Goal: Task Accomplishment & Management: Use online tool/utility

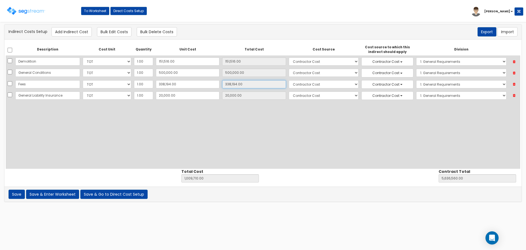
click at [252, 82] on input "338,194.00" at bounding box center [254, 84] width 64 height 8
click at [187, 71] on input "500,000.00" at bounding box center [188, 72] width 64 height 8
type input "5"
type input "5.00"
type input "509,715.00"
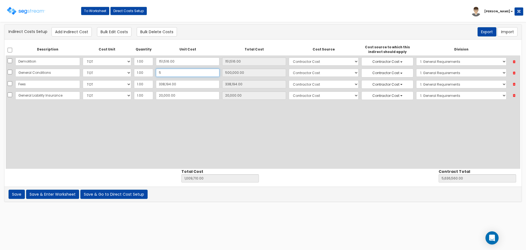
type input "5,136,565.00"
type input "51"
type input "51.00"
type input "509,761.00"
type input "5,136,611.00"
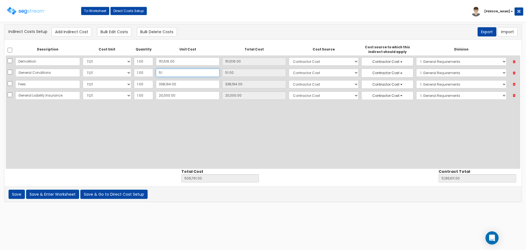
type input "511"
type input "511.00"
type input "510,221.00"
type input "5,137,071.00"
type input "5,115"
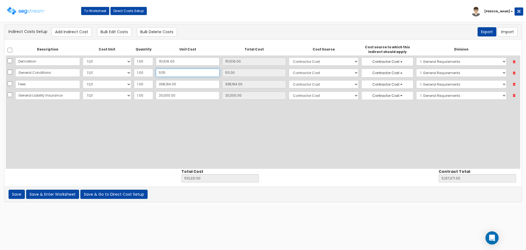
type input "5,115.00"
type input "514,825.00"
type input "5,141,675.00"
type input "51,150"
type input "51,150.00"
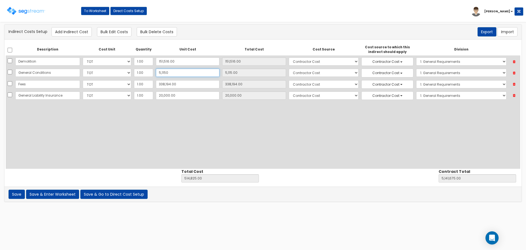
type input "560,860.00"
type input "5,187,710.00"
type input "511,500"
type input "511,500.00"
type input "1,021,210.00"
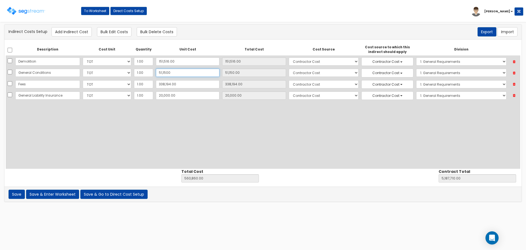
type input "5,648,060.00"
type input "511,500"
click at [101, 164] on button "Save & Go to Direct Cost Setup" at bounding box center [113, 193] width 67 height 9
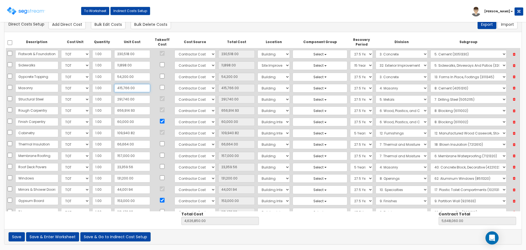
click at [133, 87] on input "415,766.00" at bounding box center [132, 88] width 36 height 8
click at [121, 87] on input "415,766.00" at bounding box center [132, 88] width 36 height 8
type input "415,776.00"
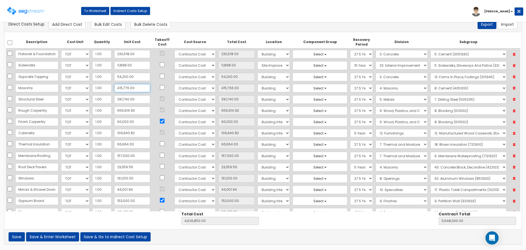
type input "4,626,860.00"
type input "5,648,070.00"
type input "415,776.00"
click at [132, 102] on input "291,740.00" at bounding box center [132, 99] width 36 height 8
type input "3"
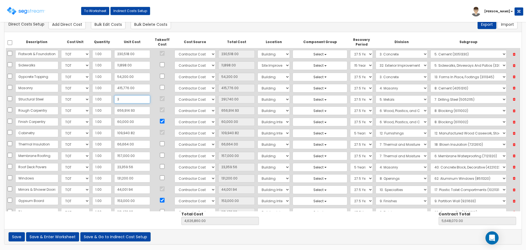
type input "3.00"
type input "4,335,123.00"
type input "5,356,333.00"
type input "30"
type input "30.00"
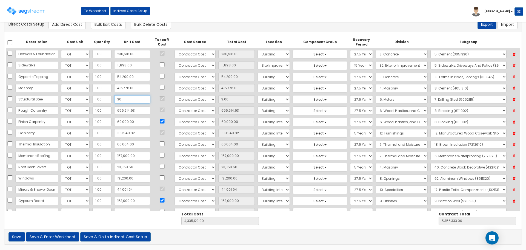
type input "4,335,150.00"
type input "5,356,360.00"
type input "300"
type input "300.00"
type input "4,335,420.00"
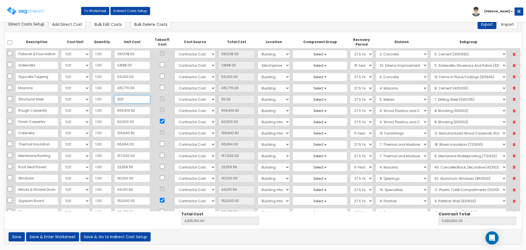
type input "5,356,630.00"
type input "3,004"
type input "3,004.00"
type input "4,338,124.00"
type input "5,359,334.00"
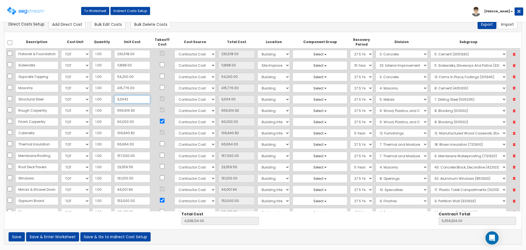
type input "30,042"
type input "30,042.00"
type input "4,365,162.00"
type input "5,386,372.00"
type input "300,424"
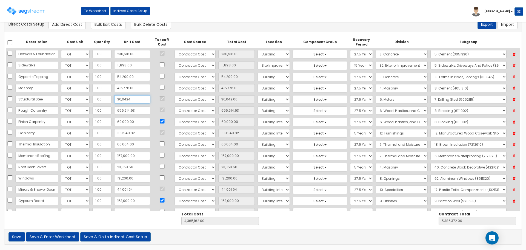
type input "300,424.00"
type input "4,635,544.00"
type input "5,656,754.00"
type input "300,424"
click at [135, 109] on input "656,914.93" at bounding box center [132, 110] width 36 height 8
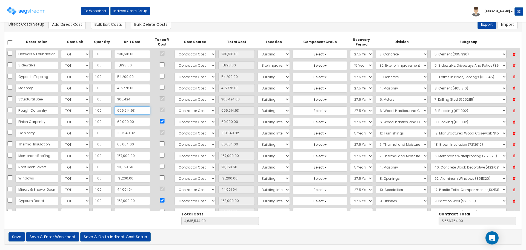
type input "6"
type input "6.00"
type input "3,978,635.07"
type input "4,999,845.07"
type input "65"
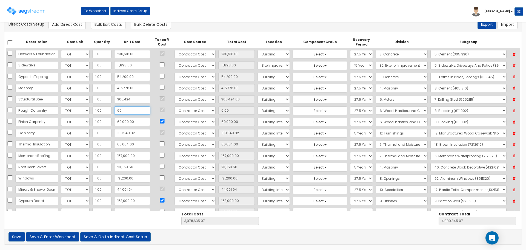
type input "65.00"
type input "3,978,694.07"
type input "4,999,904.07"
type input "657"
type input "657.00"
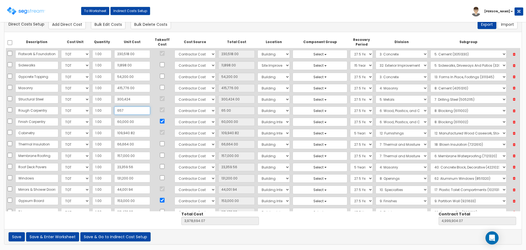
type input "3,979,286.07"
type input "5,000,496.07"
type input "6,574"
type input "6,574.00"
type input "3,985,203.07"
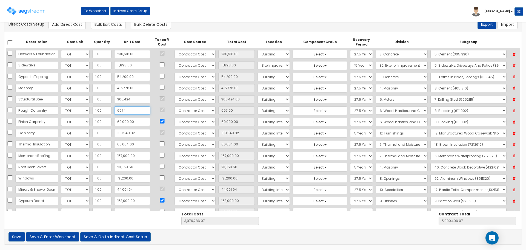
type input "5,006,413.07"
type input "65,741"
type input "65,741.00"
type input "4,044,370.07"
type input "5,065,580.07"
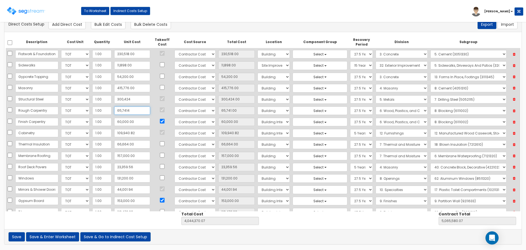
type input "657,414"
type input "657,414.00"
type input "4,636,043.07"
type input "5,657,253.07"
type input "657,414.8"
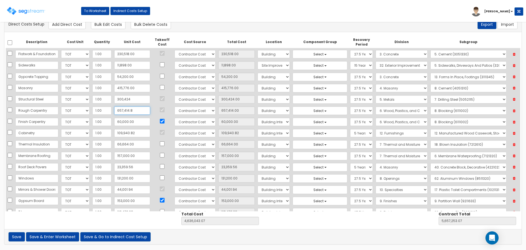
type input "657,414.80"
type input "4,636,043.87"
type input "5,657,253.87"
type input "657,414.80"
click at [131, 121] on input "60,000.00" at bounding box center [132, 122] width 36 height 8
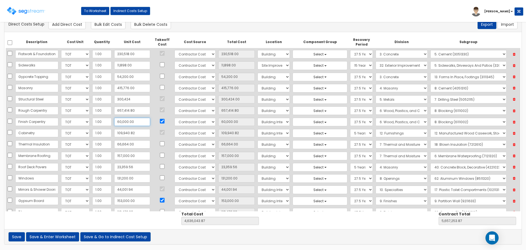
type input "5"
type input "5.00"
type input "4,576,048.87"
type input "5,597,258.87"
type input "55"
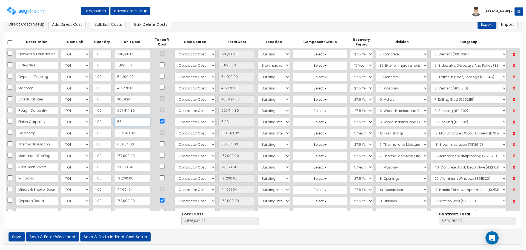
type input "55.00"
type input "4,576,098.87"
type input "5,597,308.87"
type input "553"
type input "553.00"
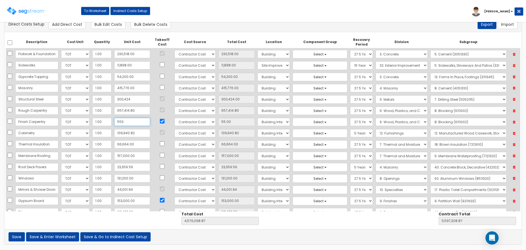
type input "4,576,596.87"
type input "5,597,806.87"
type input "5,535"
type input "5,535.00"
type input "4,581,578.87"
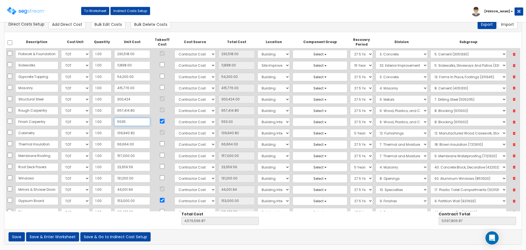
type input "5,602,788.87"
type input "55,350"
type input "55,350.00"
type input "4,631,393.87"
type input "5,652,603.87"
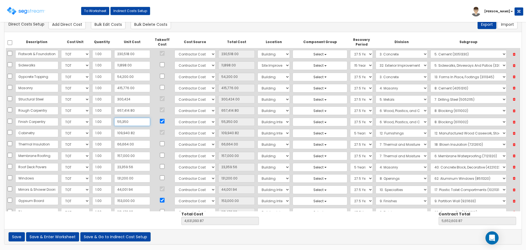
type input "55,350"
click at [75, 28] on button "Add Direct Cost" at bounding box center [66, 24] width 37 height 9
select select "10"
select select "6"
select select "7"
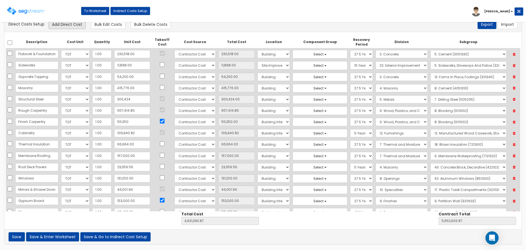
select select "275Y"
select select "13"
select select "13283350"
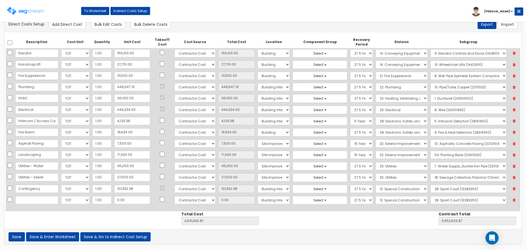
click at [31, 199] on input "text" at bounding box center [36, 200] width 43 height 8
type input "Siding"
click at [132, 196] on input "0.00" at bounding box center [132, 200] width 36 height 8
type input "2"
type input "4,631,395.87"
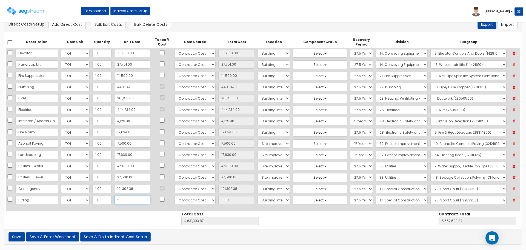
type input "5,652,605.87"
type input "2.00"
type input "20"
type input "4,631,413.87"
type input "5,652,623.87"
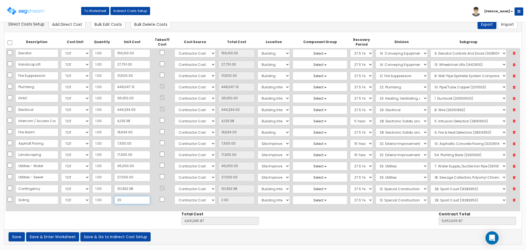
type input "20.00"
type input "200"
type input "4,631,593.87"
type input "5,652,803.87"
type input "200.00"
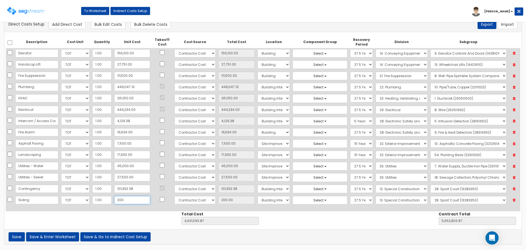
type input "2000"
type input "4,633,393.87"
type input "5,654,603.87"
type input "2,000"
type input "2,000.00"
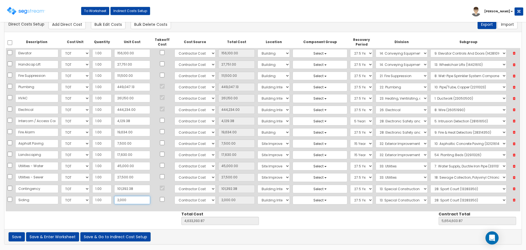
type input "2,0000"
type input "4,651,393.87"
type input "5,672,603.87"
type input "20,000"
type input "20,000.00"
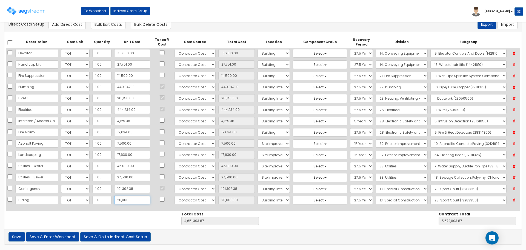
type input "20,000"
click at [272, 199] on select "Select Building Building Interior Site Improvements Add Additional Location" at bounding box center [273, 200] width 32 height 8
select select "6"
click at [257, 196] on select "Select Building Building Interior Site Improvements Add Additional Location" at bounding box center [273, 200] width 32 height 8
click at [382, 198] on select "Select 1. General Requirements 2. Existing Conditions 3. Concrete 4. Masonry 5.…" at bounding box center [402, 200] width 52 height 8
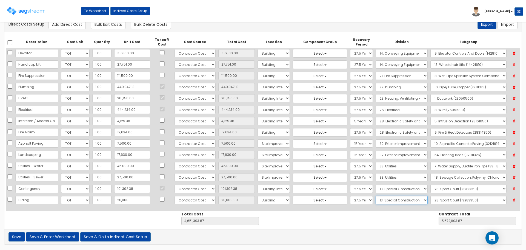
select select "7"
click at [376, 196] on select "Select 1. General Requirements 2. Existing Conditions 3. Concrete 4. Masonry 5.…" at bounding box center [402, 200] width 52 height 8
drag, startPoint x: 439, startPoint y: 201, endPoint x: 439, endPoint y: 196, distance: 4.7
click at [439, 201] on select "Select 1. Roof Coatings (7015010) 2. Joint Sealant Replacement (7019081) 3. Sel…" at bounding box center [468, 200] width 76 height 8
select select "7463310"
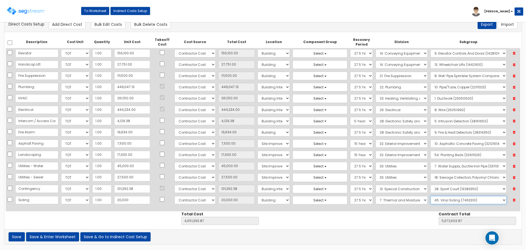
click at [430, 196] on select "Select 1. Roof Coatings (7015010) 2. Joint Sealant Replacement (7019081) 3. Sel…" at bounding box center [468, 200] width 76 height 8
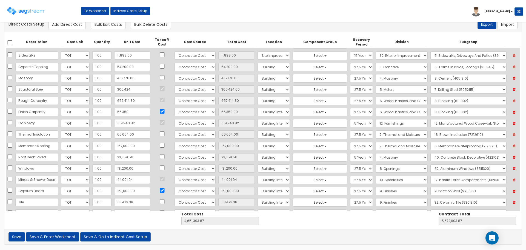
scroll to position [0, 0]
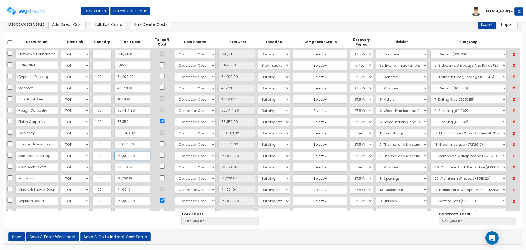
click at [137, 156] on input "157,000.00" at bounding box center [132, 155] width 36 height 8
type input "1"
type input "1.00"
type input "4,494,394.87"
type input "5,515,604.87"
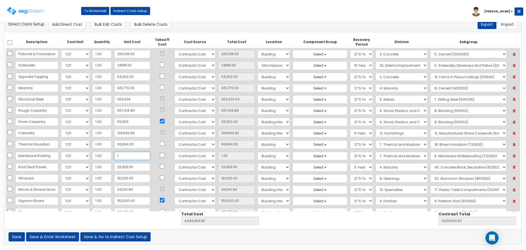
type input "13"
type input "13.00"
type input "4,494,406.87"
type input "5,515,616.87"
type input "137"
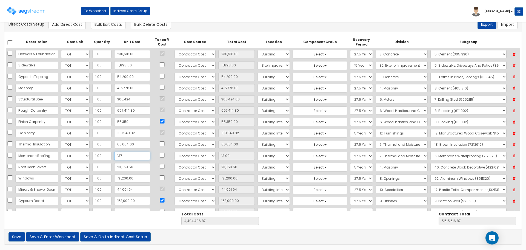
type input "137.00"
type input "4,494,530.87"
type input "5,515,740.87"
type input "1,370"
type input "1,370.00"
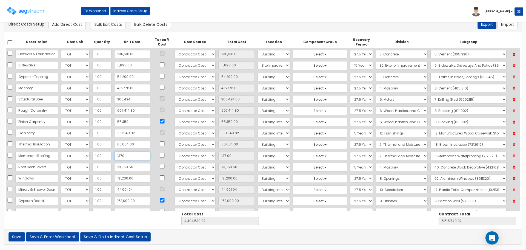
type input "4,495,763.87"
type input "5,516,973.87"
type input "13,700"
type input "13,700.00"
type input "4,508,093.87"
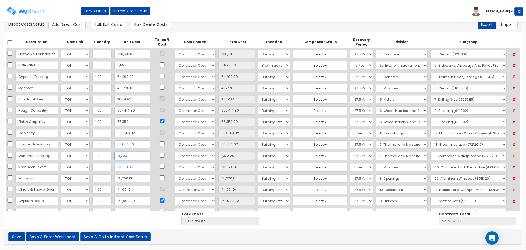
type input "5,529,303.87"
type input "137,000"
type input "137,000.00"
type input "4,631,393.87"
type input "5,652,603.87"
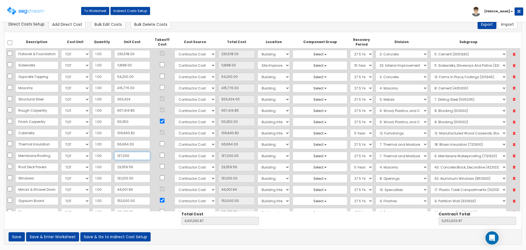
type input "137,000"
click at [133, 188] on input "44,001.94" at bounding box center [132, 189] width 36 height 8
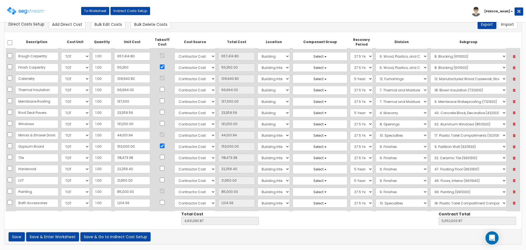
scroll to position [55, 0]
click at [134, 157] on input "118,473.38" at bounding box center [132, 157] width 36 height 8
type input "1"
type input "1.00"
type input "4,512,921.49"
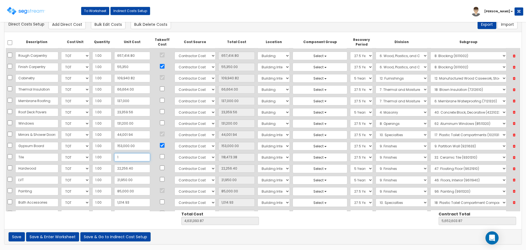
type input "5,534,131.49"
type input "12"
type input "12.00"
type input "4,512,932.49"
type input "5,534,142.49"
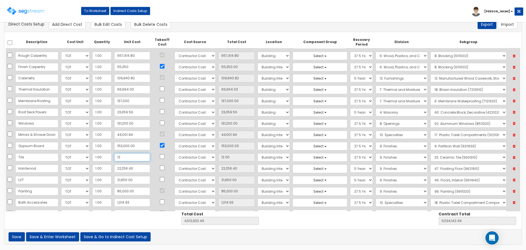
type input "120"
type input "120.00"
type input "4,513,040.49"
type input "5,534,250.49"
type input "1,207"
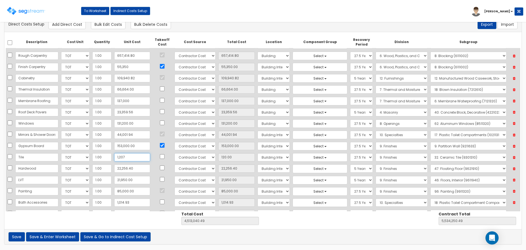
type input "1,207.00"
type input "4,514,127.49"
type input "5,535,337.49"
type input "12,075"
type input "12,075.00"
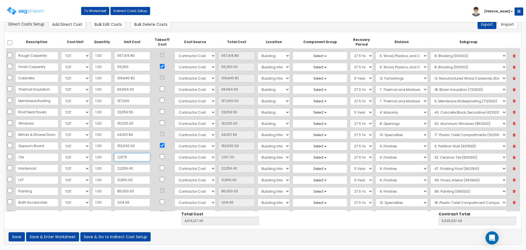
type input "4,524,995.49"
type input "5,546,205.49"
type input "120,756"
type input "120,756.00"
type input "4,633,676.49"
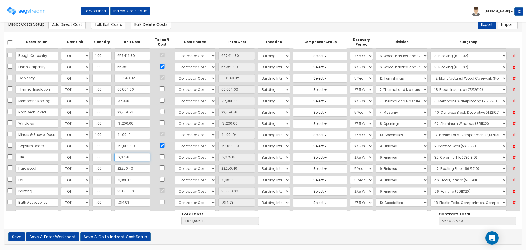
type input "5,654,886.49"
type input "120,756.5"
type input "120,756.50"
type input "4,633,676.99"
type input "5,654,886.99"
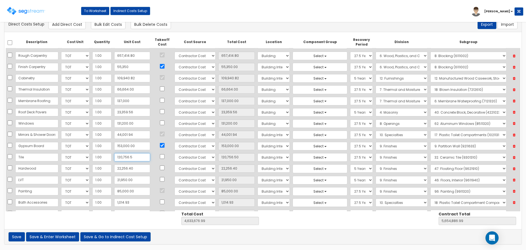
type input "120,756.54"
type input "4,633,677.03"
type input "5,654,887.03"
type input "120,756.54"
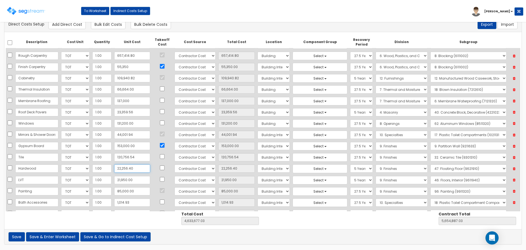
click at [136, 167] on input "22,256.40" at bounding box center [132, 168] width 36 height 8
type input "2"
type input "2.00"
type input "4,611,422.63"
type input "5,632,632.63"
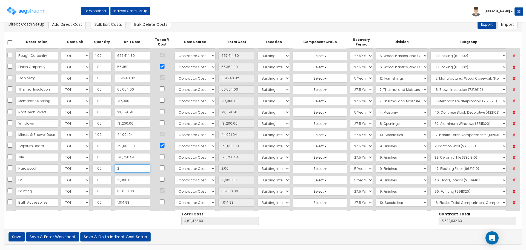
type input "24"
type input "24.00"
type input "4,611,444.63"
type input "5,632,654.63"
type input "242"
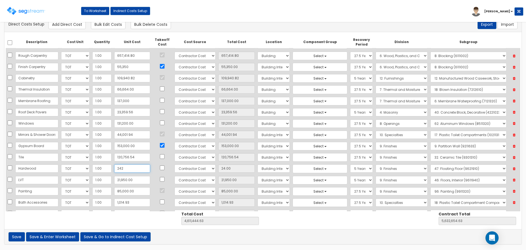
type input "242.00"
type input "4,611,662.63"
type input "5,632,872.63"
type input "2,423"
type input "2,423.00"
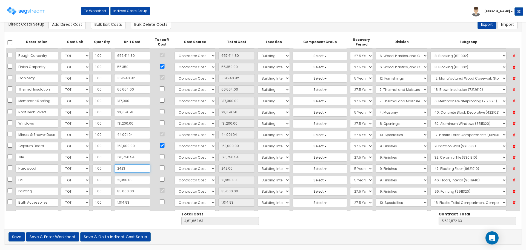
type input "4,613,843.63"
type input "5,635,053.63"
type input "24,230"
type input "24,230.00"
type input "4,635,650.63"
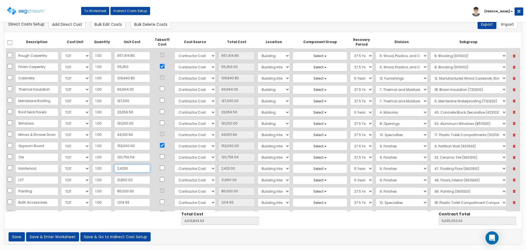
type input "5,656,860.63"
type input "24,230.6"
type input "24,230.60"
type input "4,635,651.23"
type input "5,656,861.23"
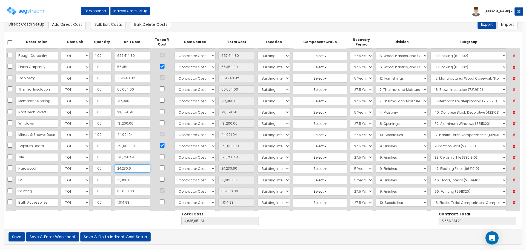
type input "24,230.61"
type input "4,635,651.24"
type input "5,656,861.24"
type input "24,230.61"
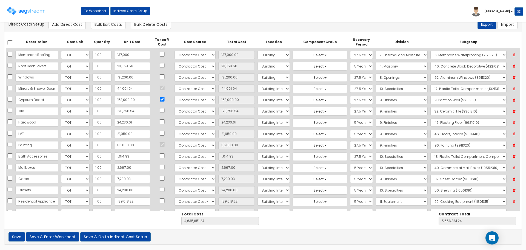
scroll to position [110, 0]
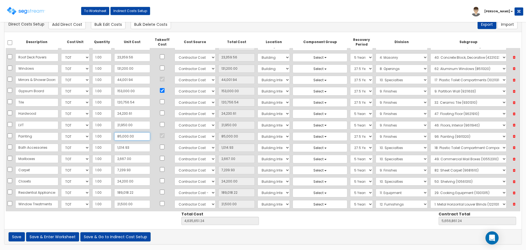
click at [135, 137] on input "85,000.00" at bounding box center [132, 136] width 36 height 8
click at [136, 183] on input "24,200.00" at bounding box center [132, 181] width 36 height 8
click at [131, 193] on input "189,018.22" at bounding box center [132, 192] width 36 height 8
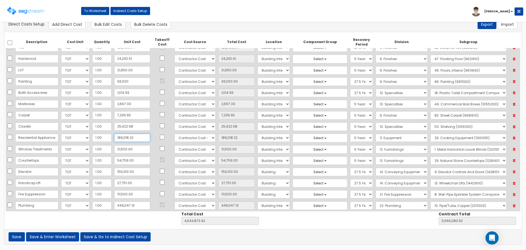
scroll to position [192, 0]
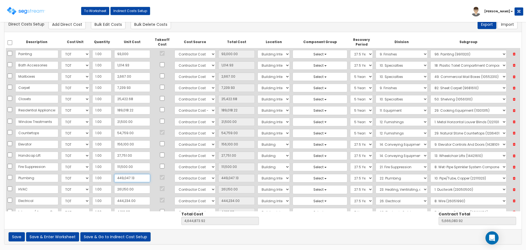
click at [134, 176] on input "449,047.13" at bounding box center [132, 178] width 36 height 8
click at [131, 190] on input "261,150.00" at bounding box center [132, 189] width 36 height 8
click at [135, 200] on input "444,234.00" at bounding box center [132, 200] width 36 height 8
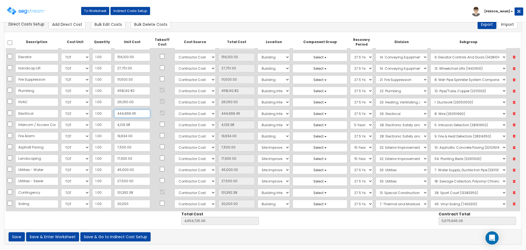
scroll to position [283, 0]
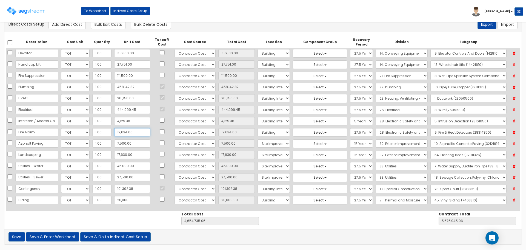
click at [130, 133] on input "19,634.00" at bounding box center [132, 132] width 36 height 8
drag, startPoint x: 45, startPoint y: 187, endPoint x: 16, endPoint y: 190, distance: 29.2
click at [16, 190] on input "Contingency" at bounding box center [36, 188] width 43 height 8
click at [135, 189] on input "101,392.38" at bounding box center [132, 188] width 36 height 8
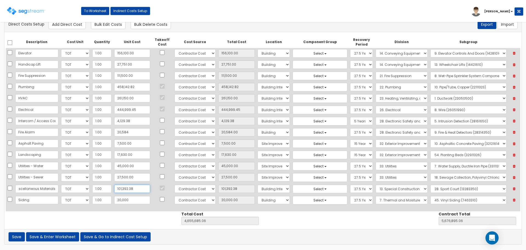
scroll to position [0, 0]
click at [131, 202] on input "20,000" at bounding box center [132, 200] width 36 height 8
click at [18, 236] on button "Save" at bounding box center [16, 236] width 16 height 9
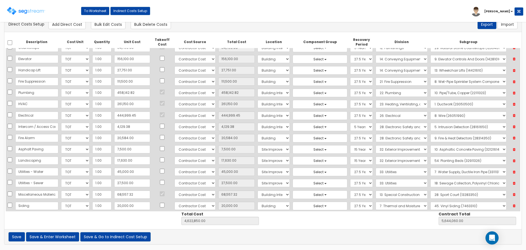
scroll to position [283, 0]
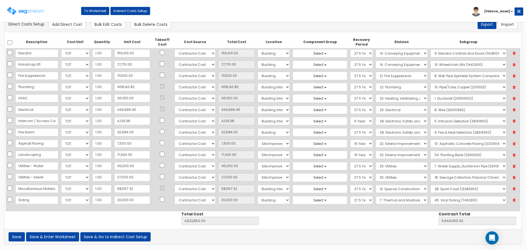
click at [515, 143] on icon at bounding box center [514, 143] width 10 height 7
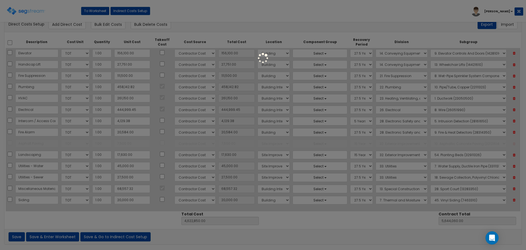
type input "4,615,350.00"
type input "5,636,560.00"
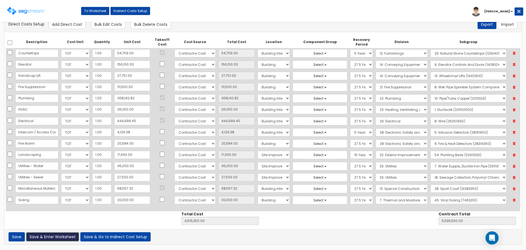
click at [56, 235] on button "Save & Enter Worksheet" at bounding box center [52, 236] width 53 height 9
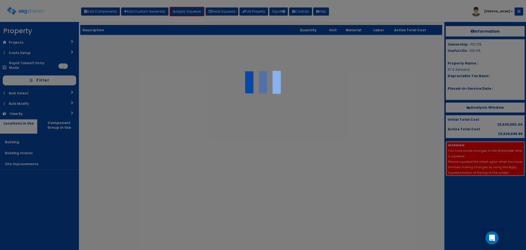
select select "squeeze_by_custom_backoff_cost"
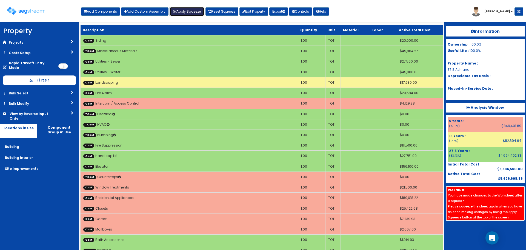
click at [177, 11] on button "Apply Squeeze" at bounding box center [187, 11] width 35 height 9
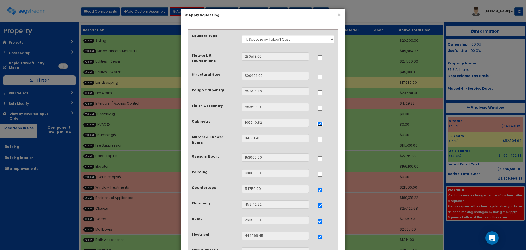
click at [320, 121] on input "..." at bounding box center [319, 123] width 5 height 5
checkbox input "false"
click at [319, 187] on input "..." at bounding box center [319, 189] width 5 height 5
checkbox input "false"
click at [319, 201] on div at bounding box center [325, 204] width 17 height 9
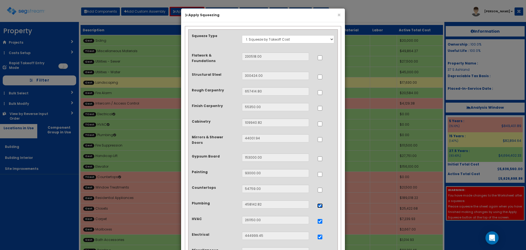
click at [321, 203] on input "..." at bounding box center [319, 205] width 5 height 5
checkbox input "false"
click at [320, 219] on input "..." at bounding box center [319, 221] width 5 height 5
checkbox input "false"
click at [319, 234] on input "..." at bounding box center [319, 236] width 5 height 5
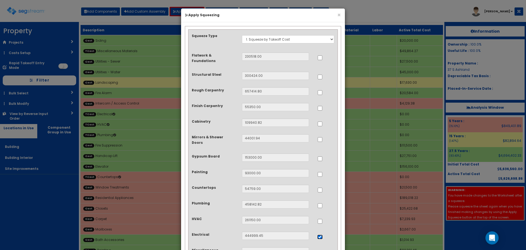
checkbox input "false"
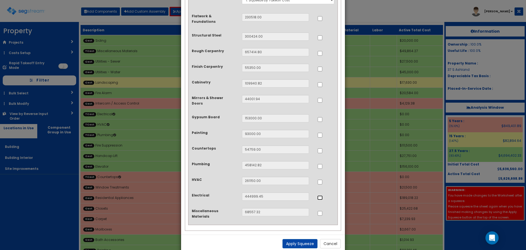
scroll to position [39, 0]
click at [301, 238] on button "Apply Squeeze" at bounding box center [299, 242] width 35 height 9
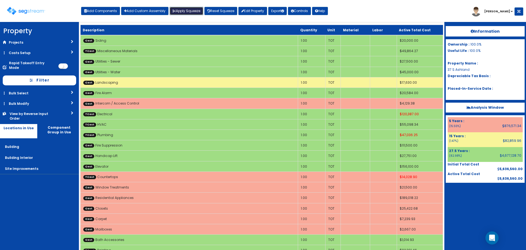
click at [191, 13] on button "Apply Squeeze" at bounding box center [187, 11] width 34 height 8
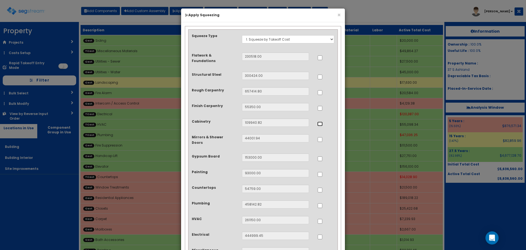
click at [320, 121] on input "..." at bounding box center [319, 123] width 5 height 5
checkbox input "true"
click at [322, 187] on input "..." at bounding box center [319, 189] width 5 height 5
checkbox input "true"
click at [321, 203] on input "..." at bounding box center [319, 205] width 5 height 5
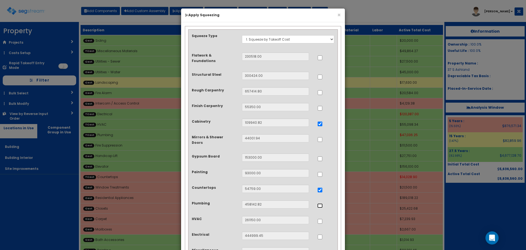
checkbox input "true"
click at [320, 219] on input "..." at bounding box center [319, 221] width 5 height 5
checkbox input "true"
click at [319, 234] on input "..." at bounding box center [319, 236] width 5 height 5
checkbox input "true"
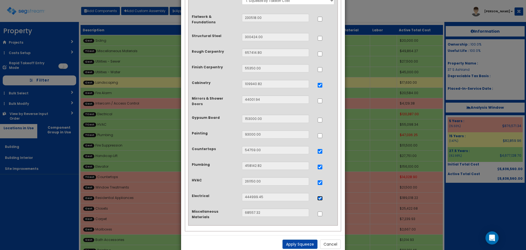
scroll to position [39, 0]
click at [308, 238] on button "Apply Squeeze" at bounding box center [299, 242] width 35 height 9
